Goal: Transaction & Acquisition: Purchase product/service

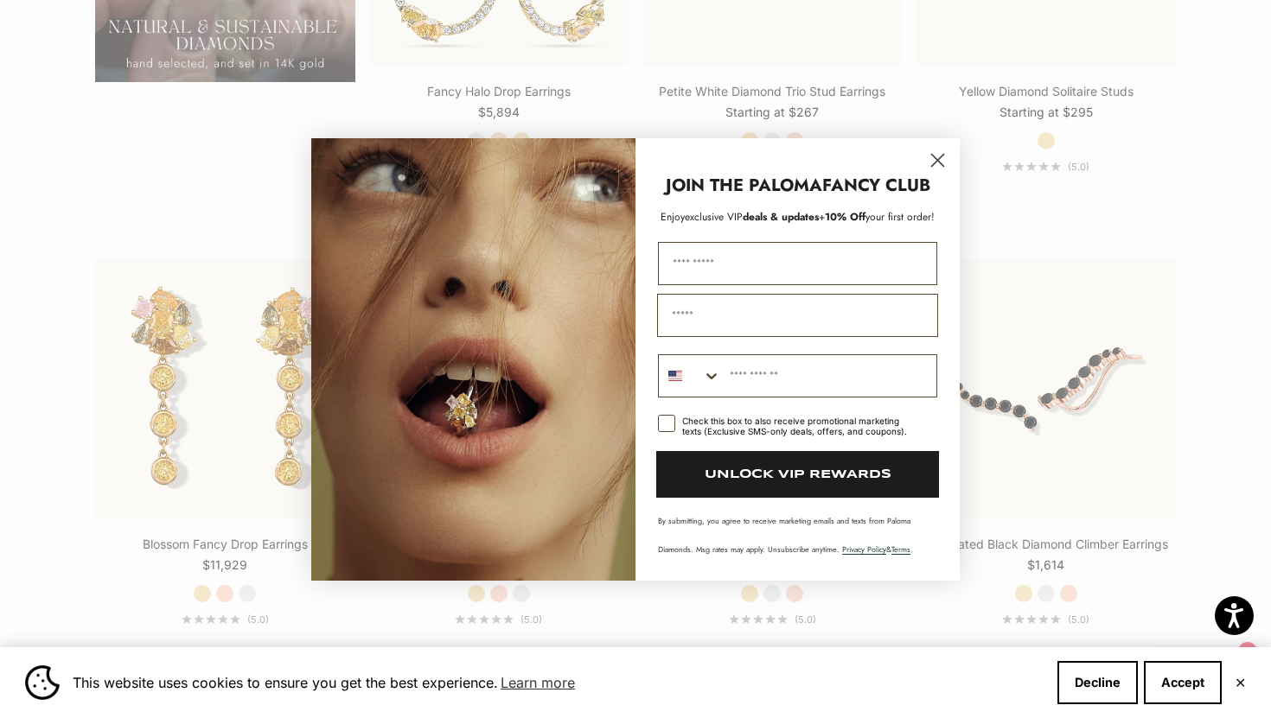
scroll to position [1671, 0]
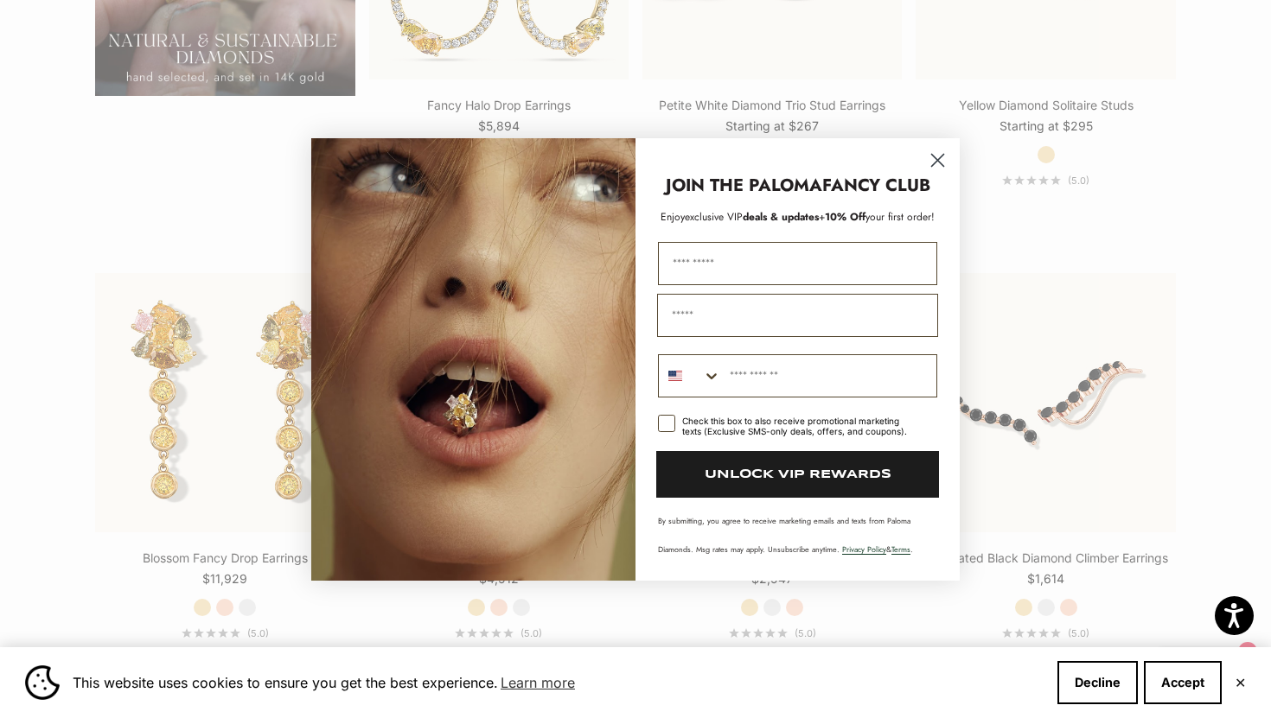
click at [710, 156] on div "JOIN THE PALOMA FANCY CLUB" at bounding box center [798, 177] width 290 height 42
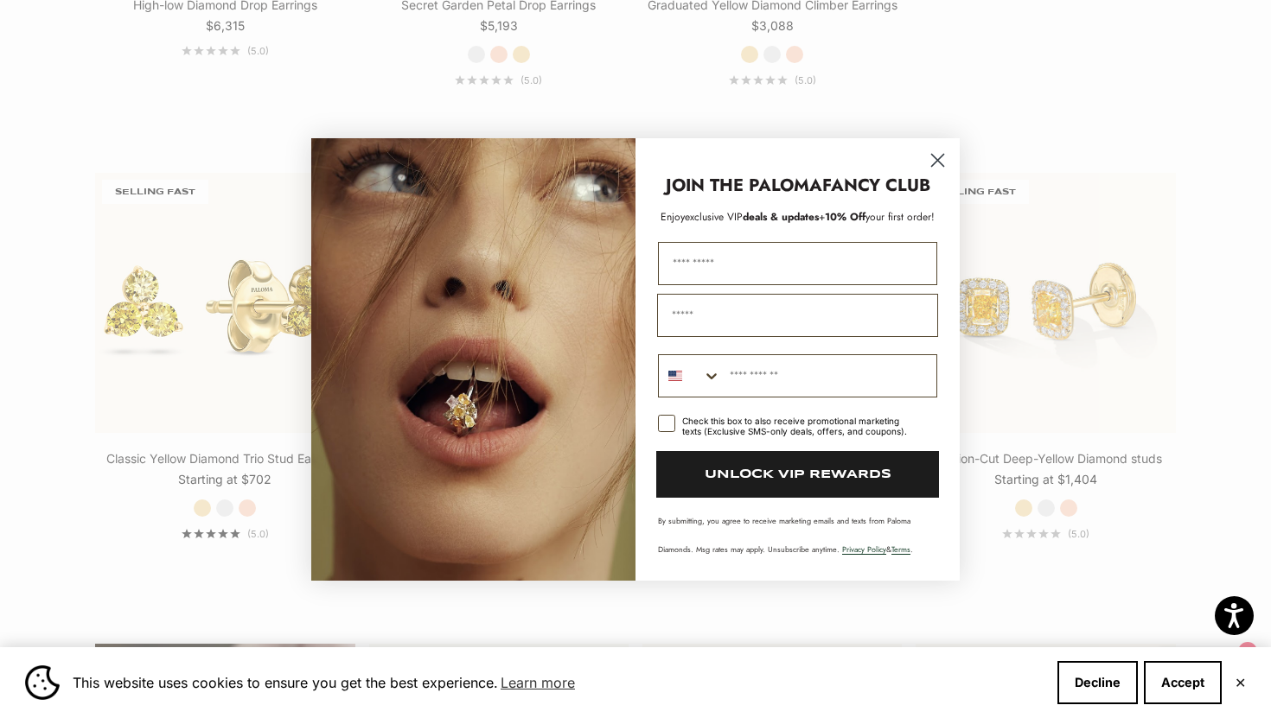
scroll to position [745, 0]
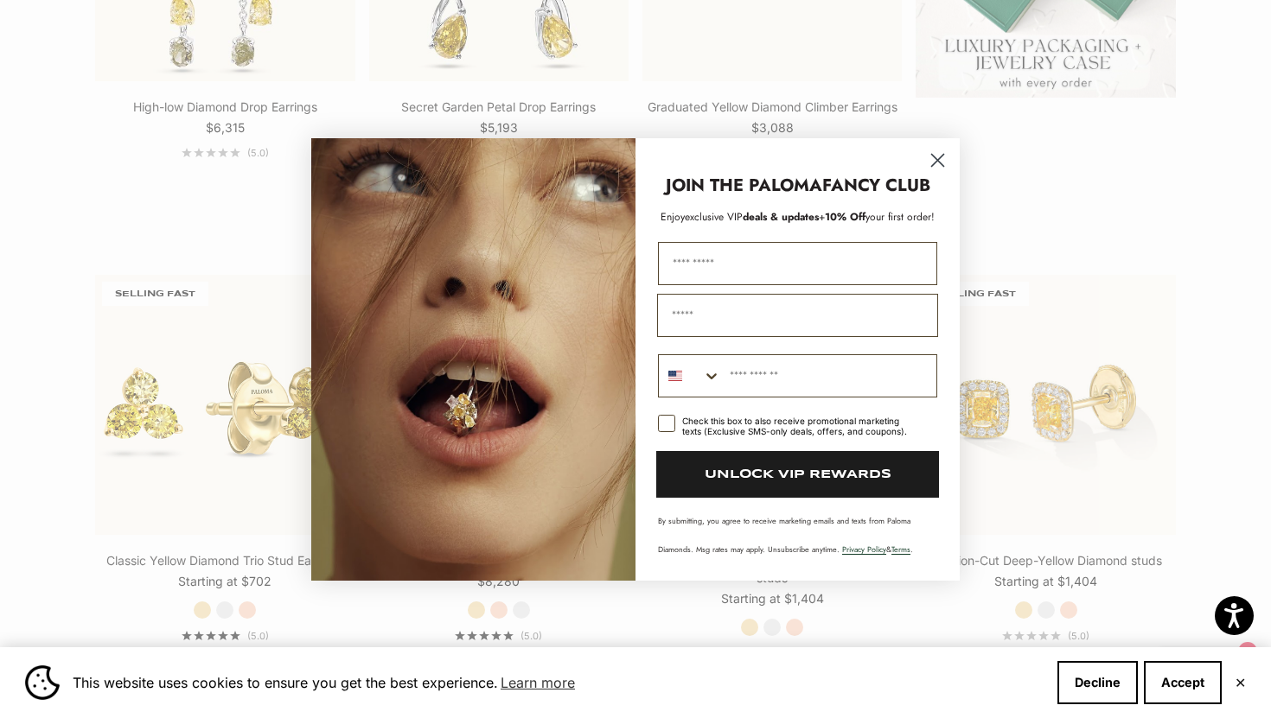
click at [358, 138] on img "POPUP Form" at bounding box center [473, 359] width 324 height 443
click at [476, 439] on img "POPUP Form" at bounding box center [473, 359] width 324 height 443
click at [938, 145] on circle "Close dialog" at bounding box center [937, 159] width 29 height 29
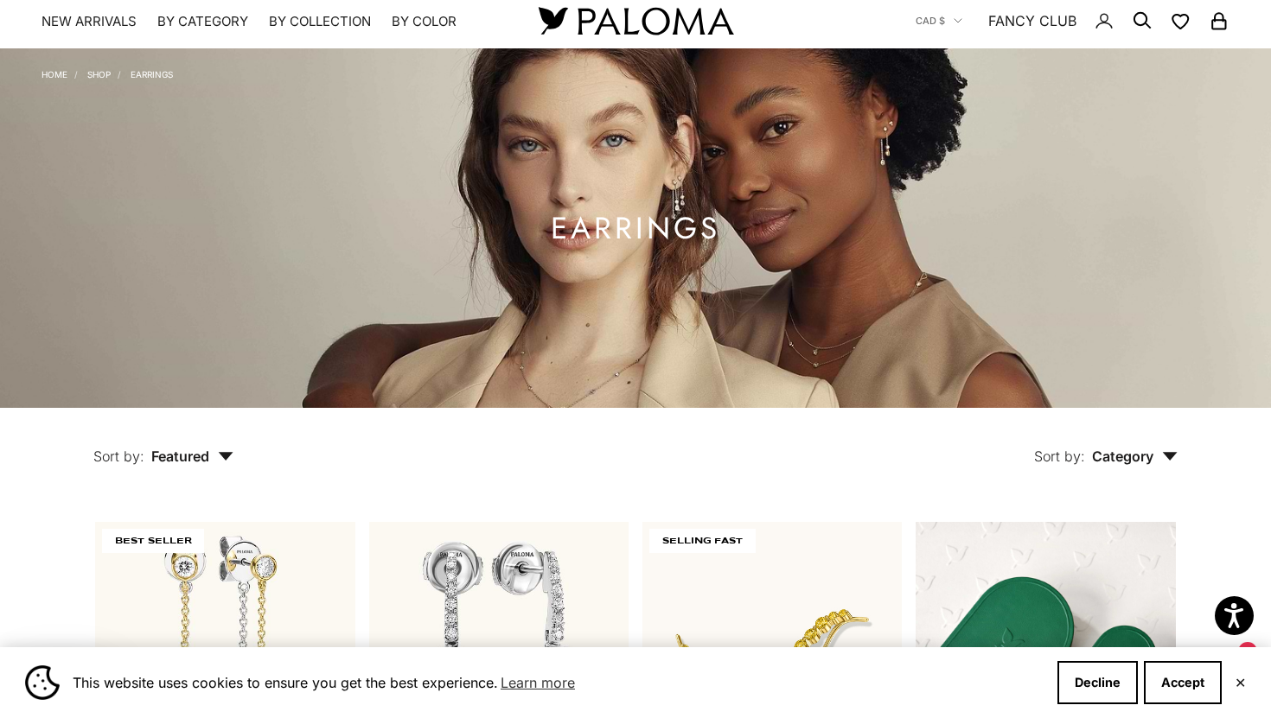
scroll to position [49, 0]
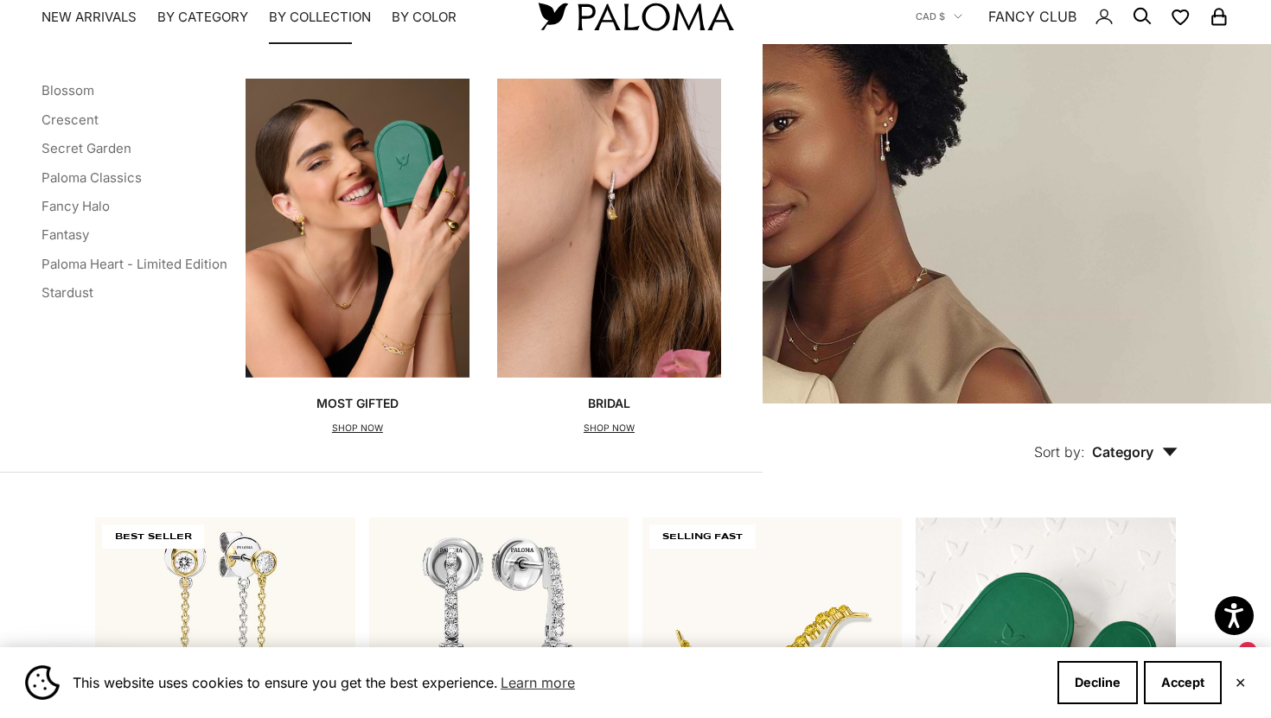
click at [338, 19] on summary "By Collection" at bounding box center [320, 17] width 102 height 17
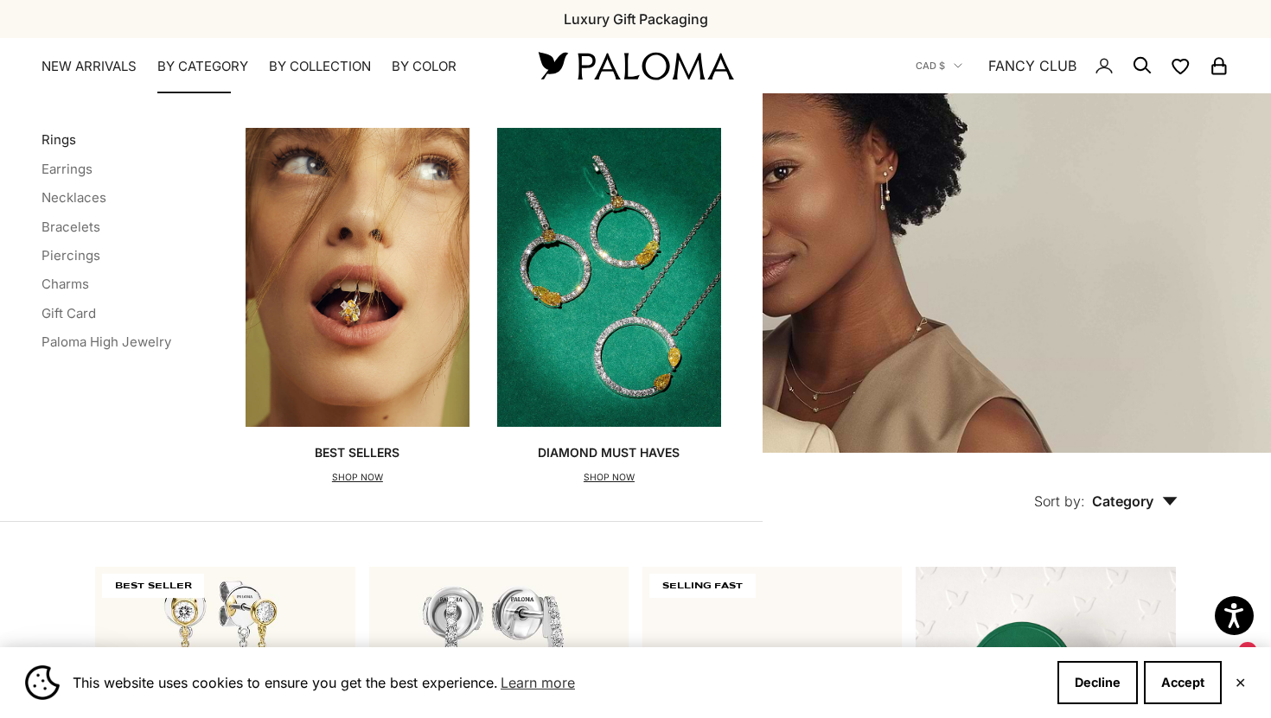
click at [76, 148] on link "Rings" at bounding box center [58, 139] width 35 height 16
